Goal: Task Accomplishment & Management: Manage account settings

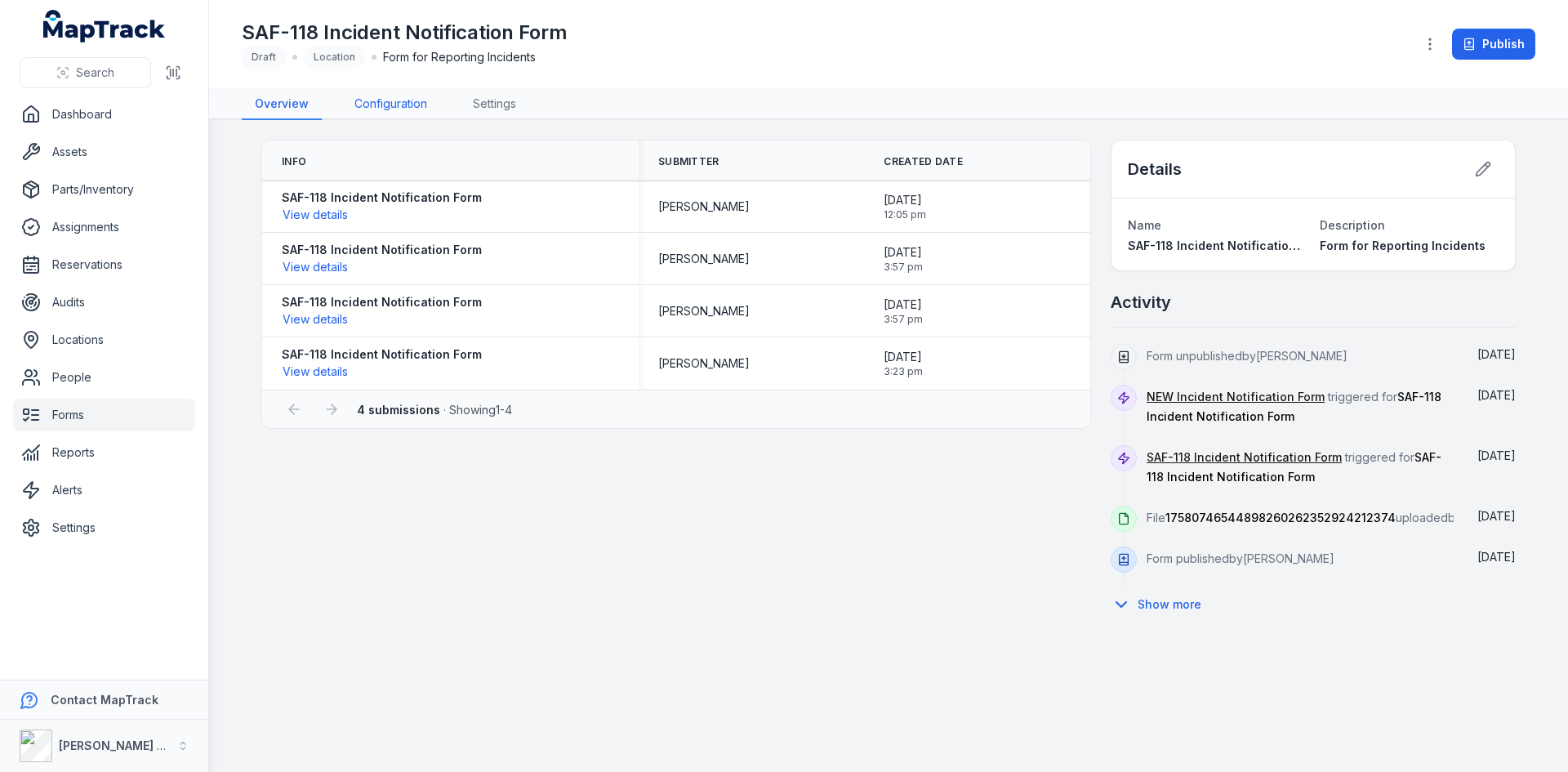
click at [388, 97] on link "Configuration" at bounding box center [391, 104] width 99 height 31
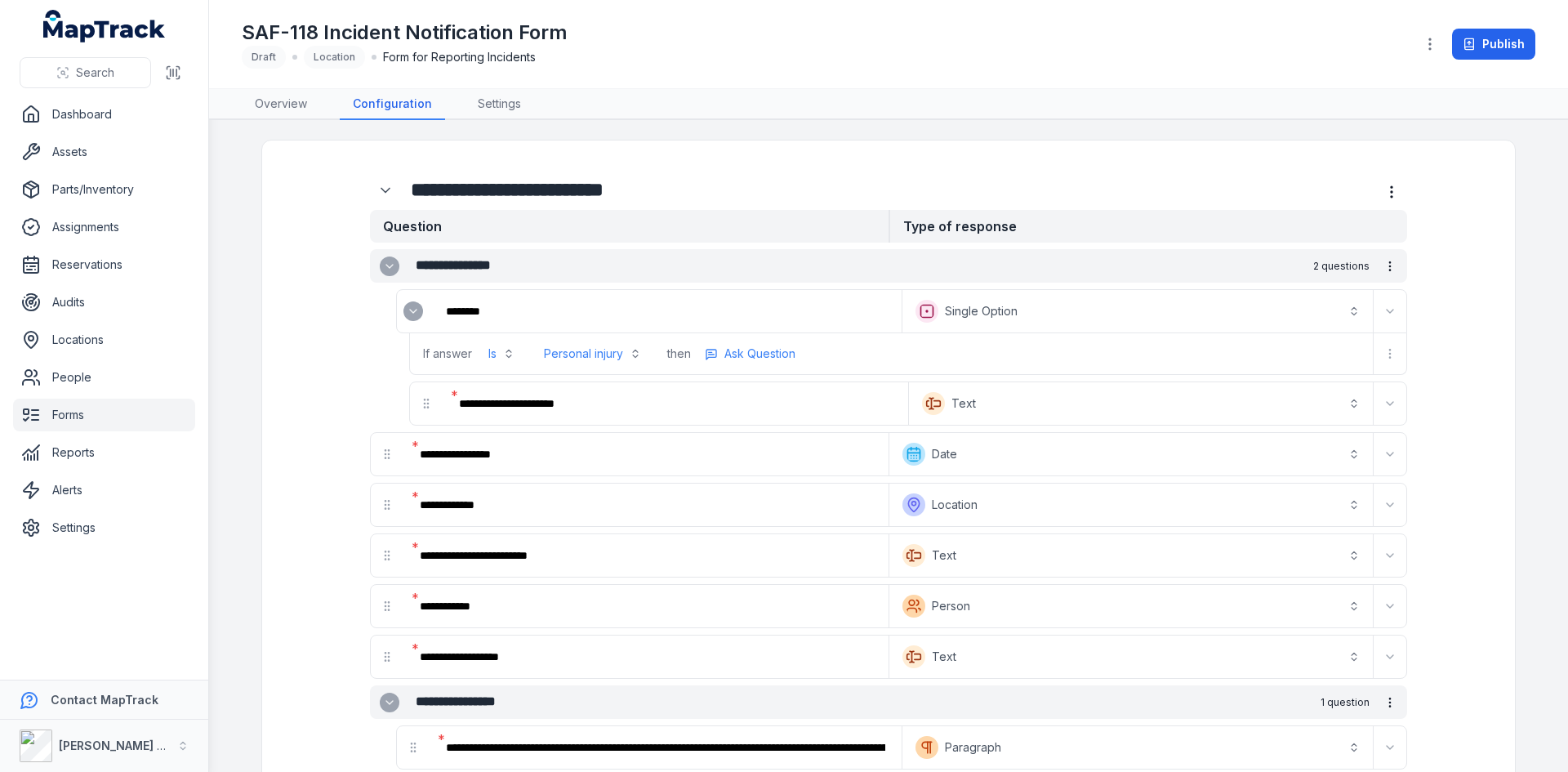
click at [68, 413] on link "Forms" at bounding box center [104, 415] width 182 height 32
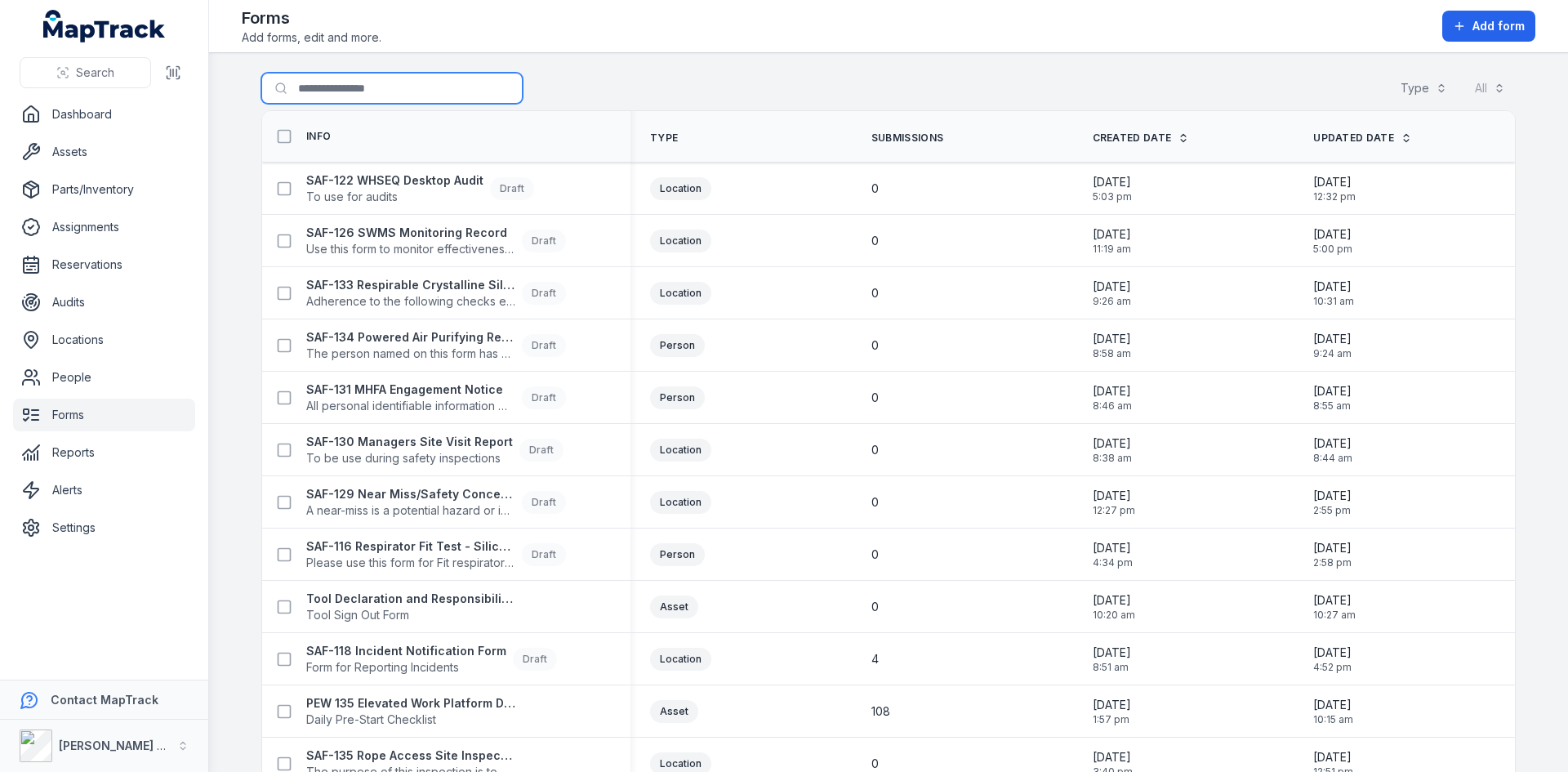
click at [358, 84] on input "Search for forms" at bounding box center [392, 88] width 262 height 31
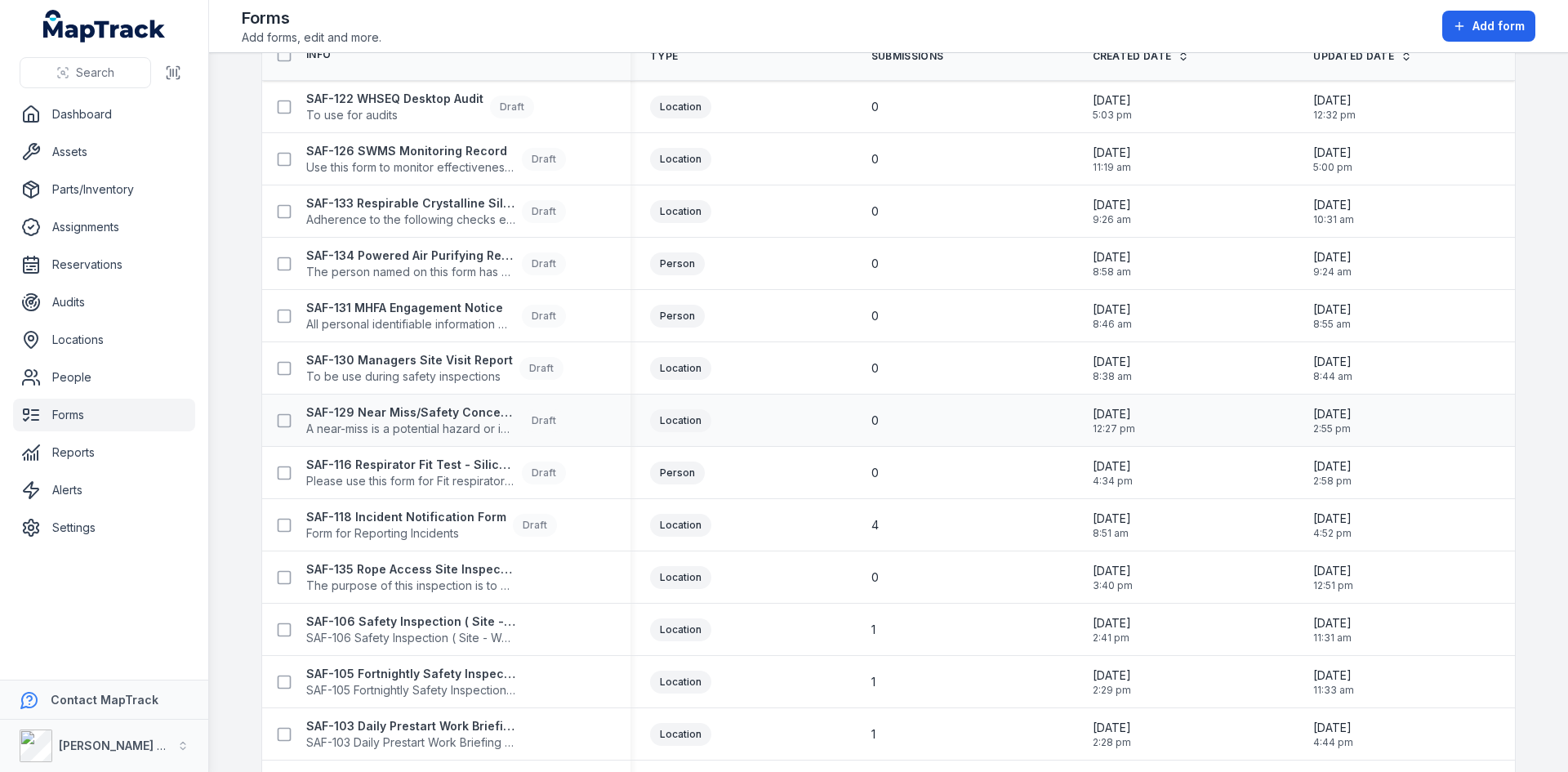
scroll to position [164, 0]
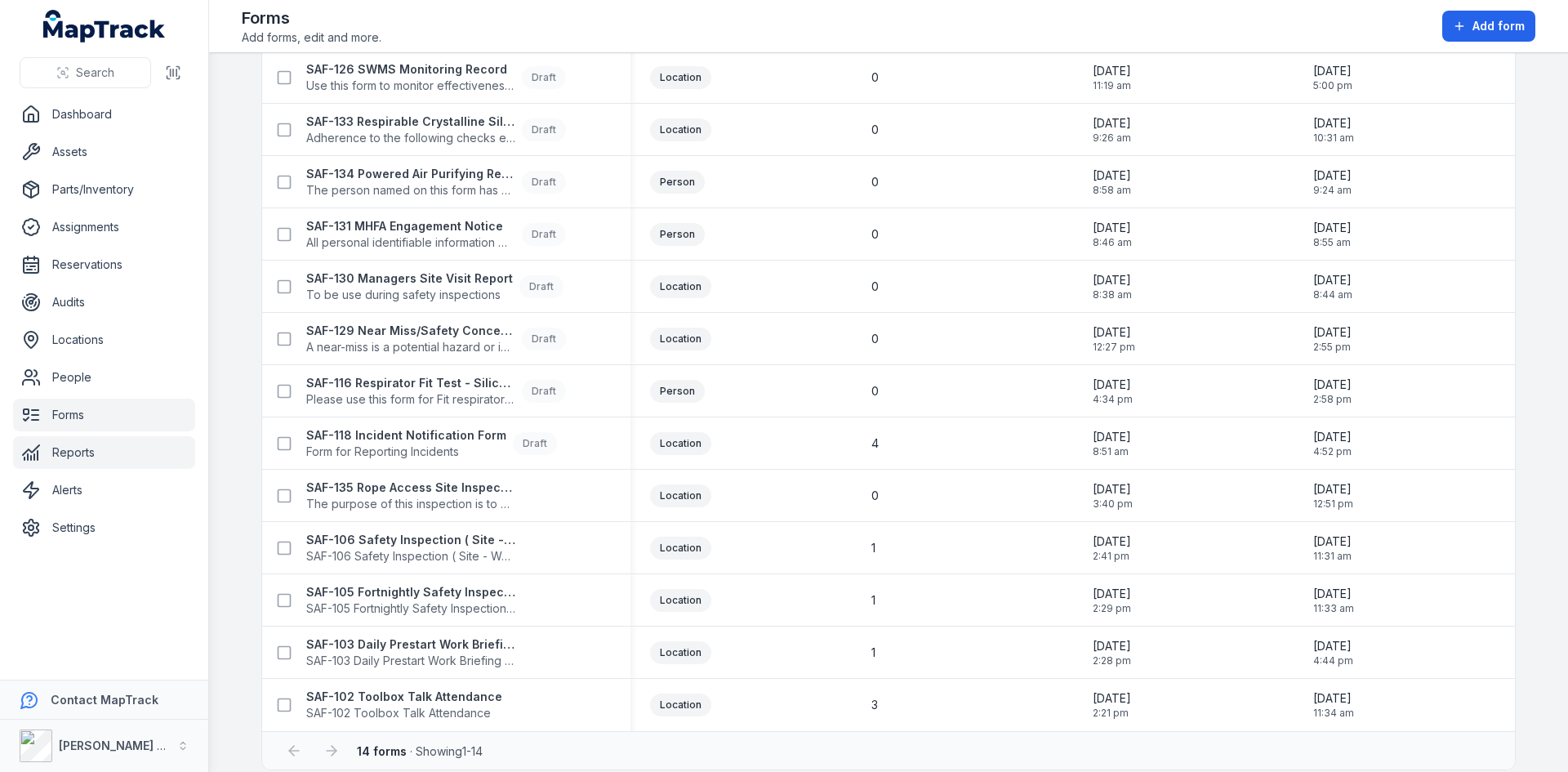
type input "***"
click at [429, 487] on strong "SAF-135 Rope Access Site Inspection" at bounding box center [410, 487] width 209 height 16
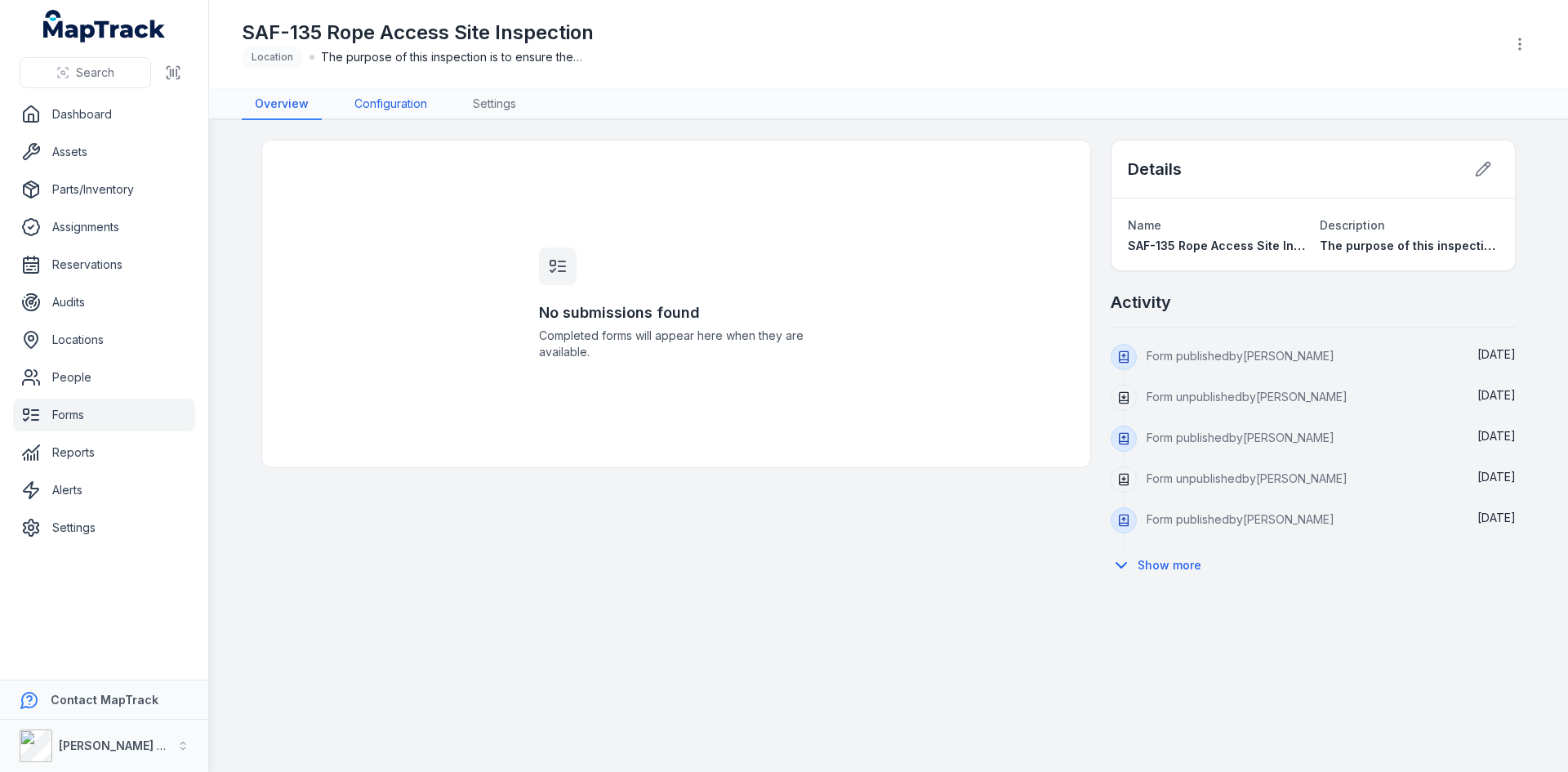
click at [406, 110] on link "Configuration" at bounding box center [391, 104] width 99 height 31
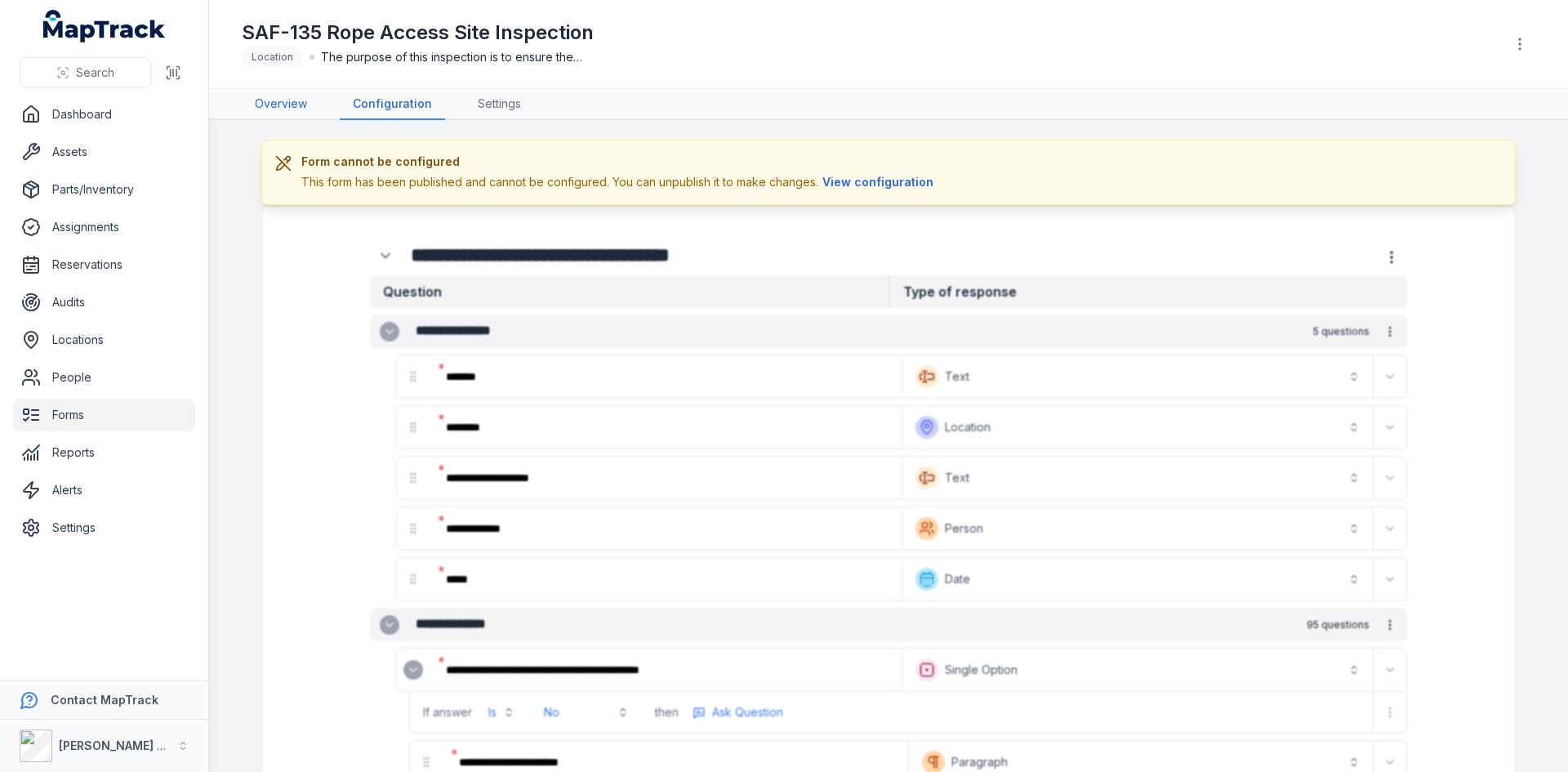
click at [290, 108] on link "Overview" at bounding box center [281, 104] width 78 height 31
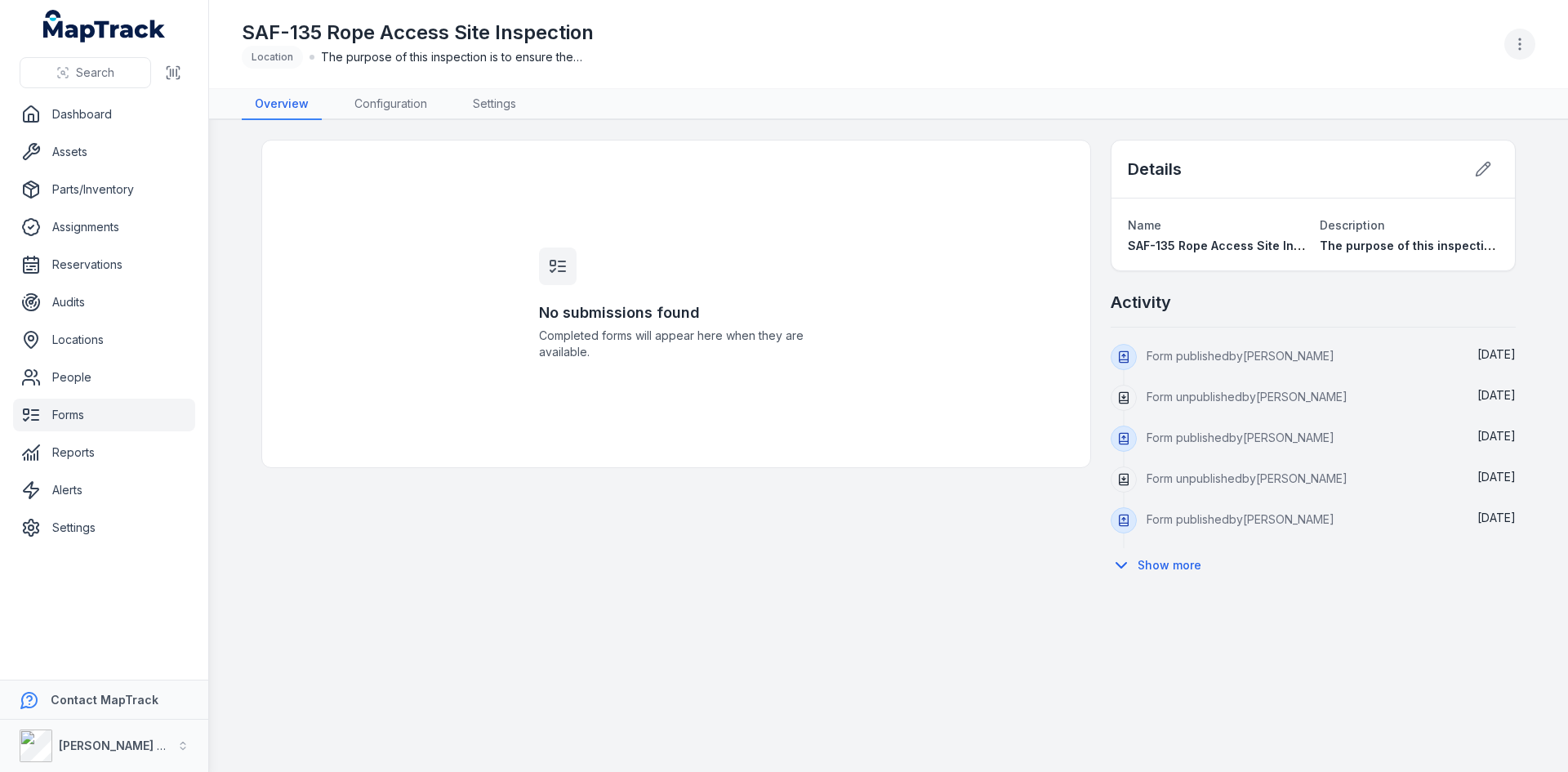
click at [1528, 39] on button "button" at bounding box center [1519, 44] width 31 height 31
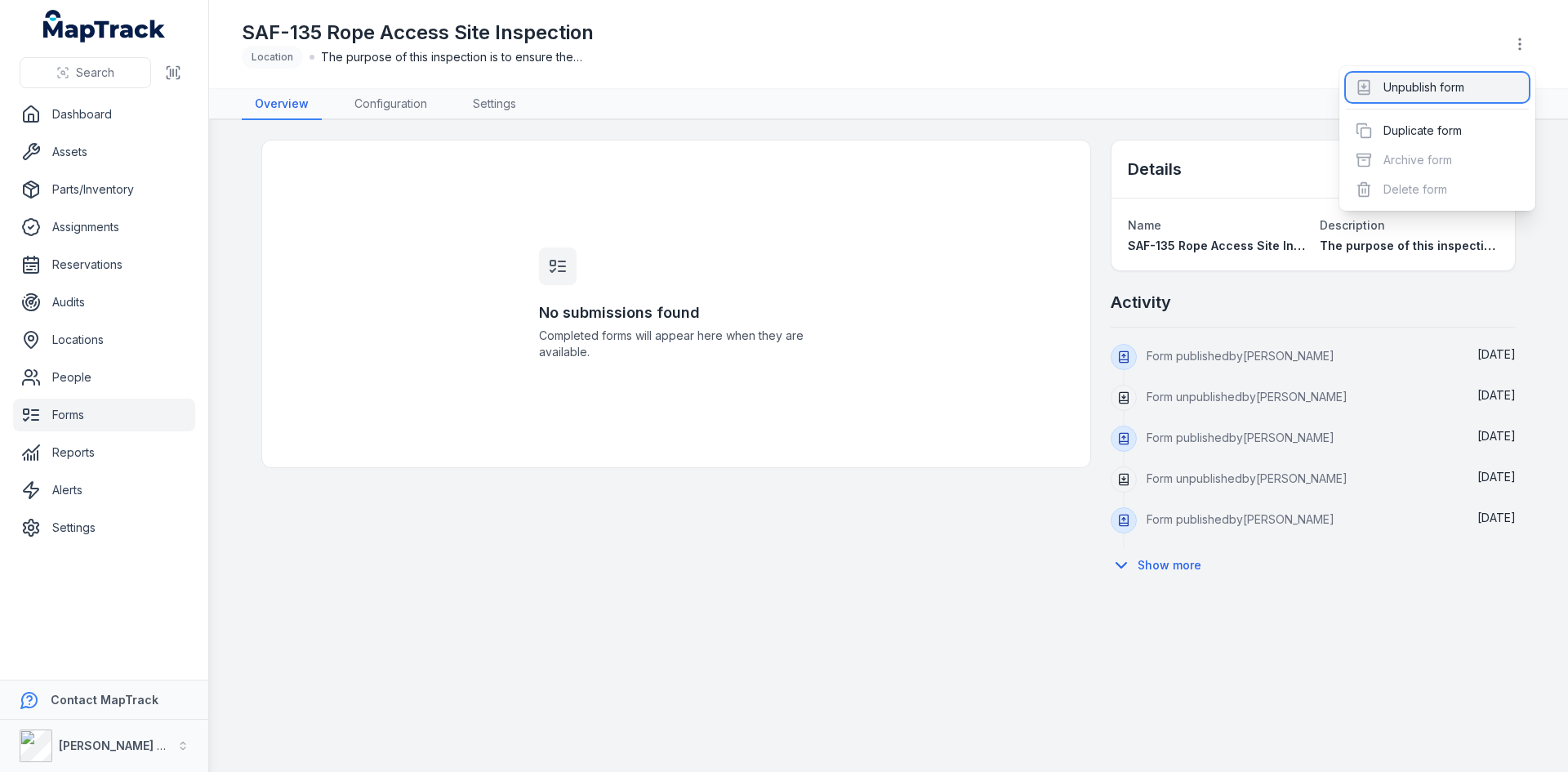
click at [1419, 88] on div "Unpublish form" at bounding box center [1437, 87] width 183 height 30
